Goal: Information Seeking & Learning: Learn about a topic

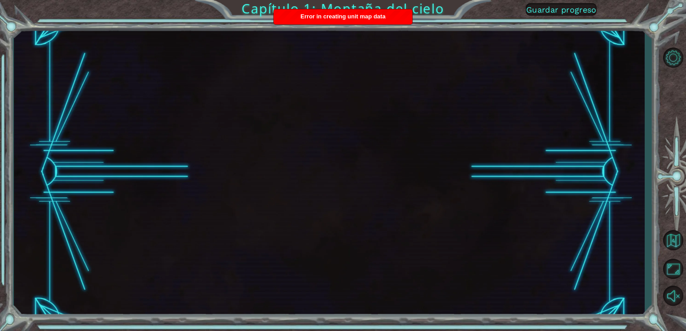
click at [386, 10] on div "Error in creating unit map data" at bounding box center [343, 16] width 138 height 15
click at [668, 240] on button "Volver al mapa" at bounding box center [673, 240] width 26 height 26
click at [667, 239] on button "Volver al mapa" at bounding box center [673, 240] width 26 height 26
